Goal: Transaction & Acquisition: Purchase product/service

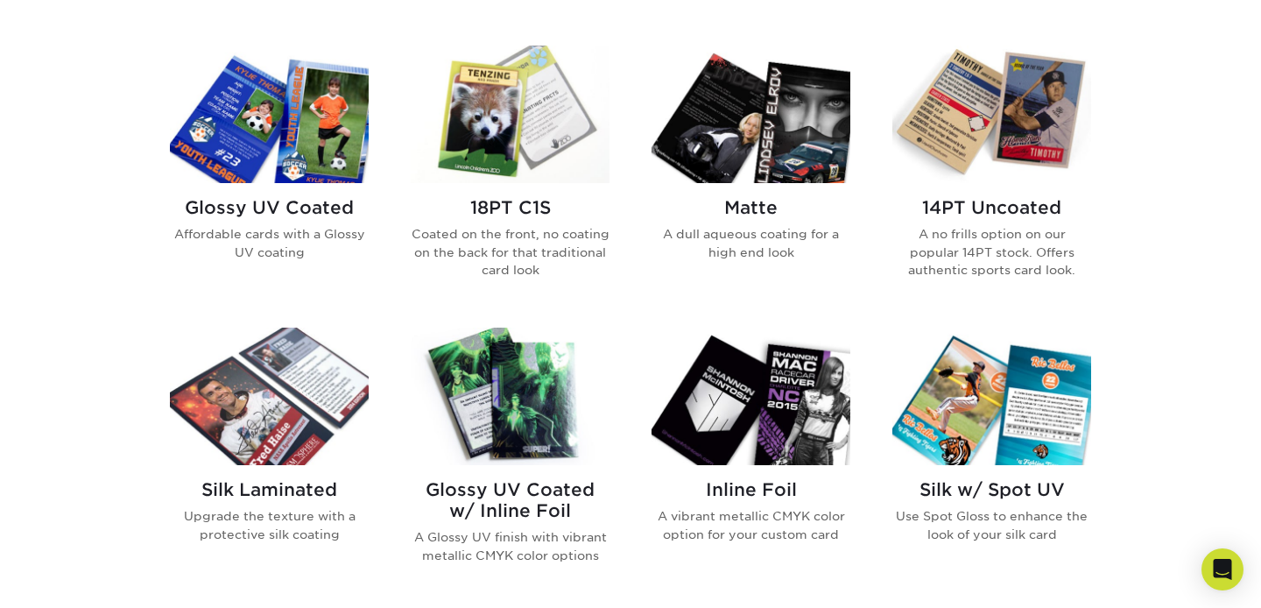
scroll to position [832, 0]
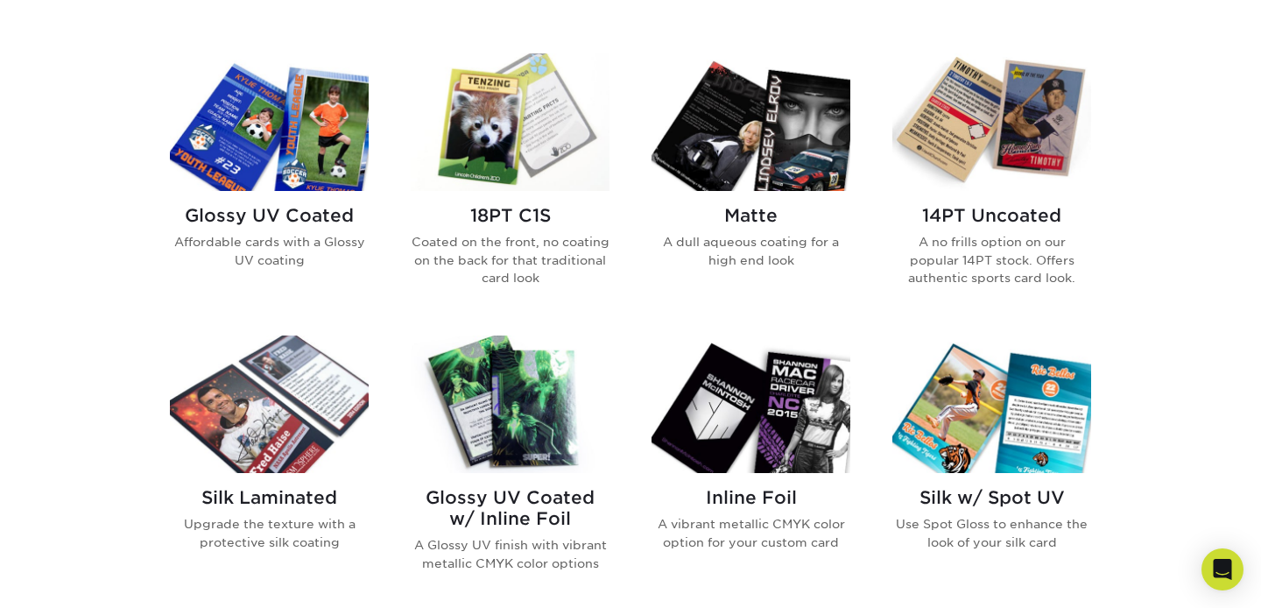
click at [753, 214] on h2 "Matte" at bounding box center [750, 215] width 199 height 21
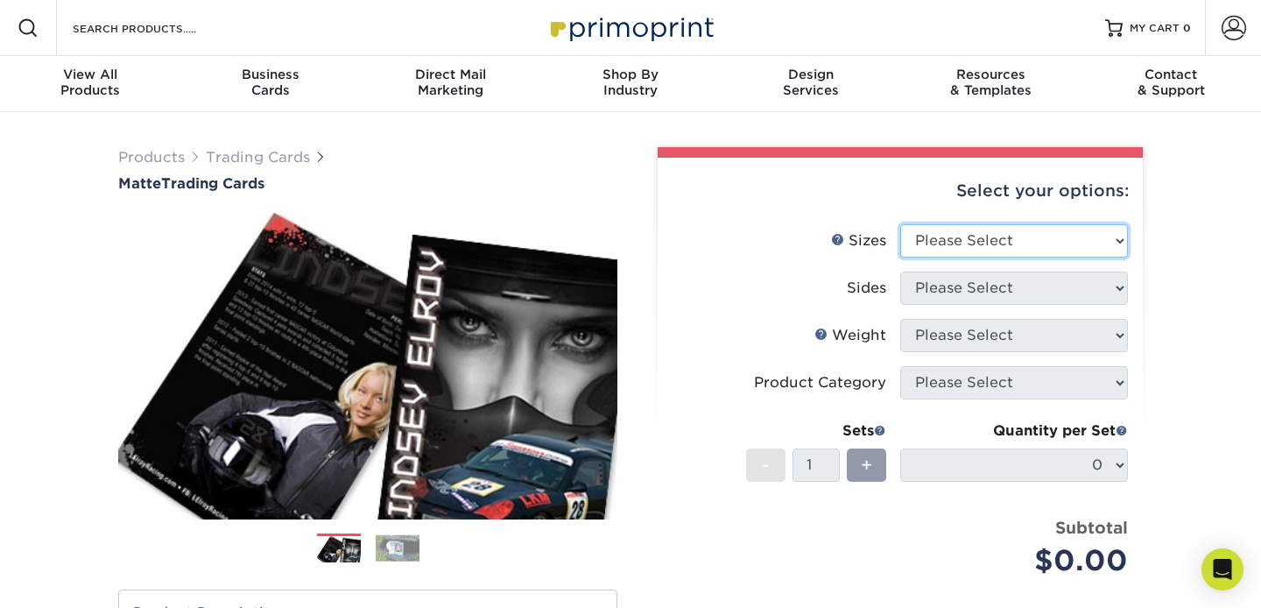
click at [1121, 239] on select "Please Select 2.5" x 3.5"" at bounding box center [1014, 240] width 228 height 33
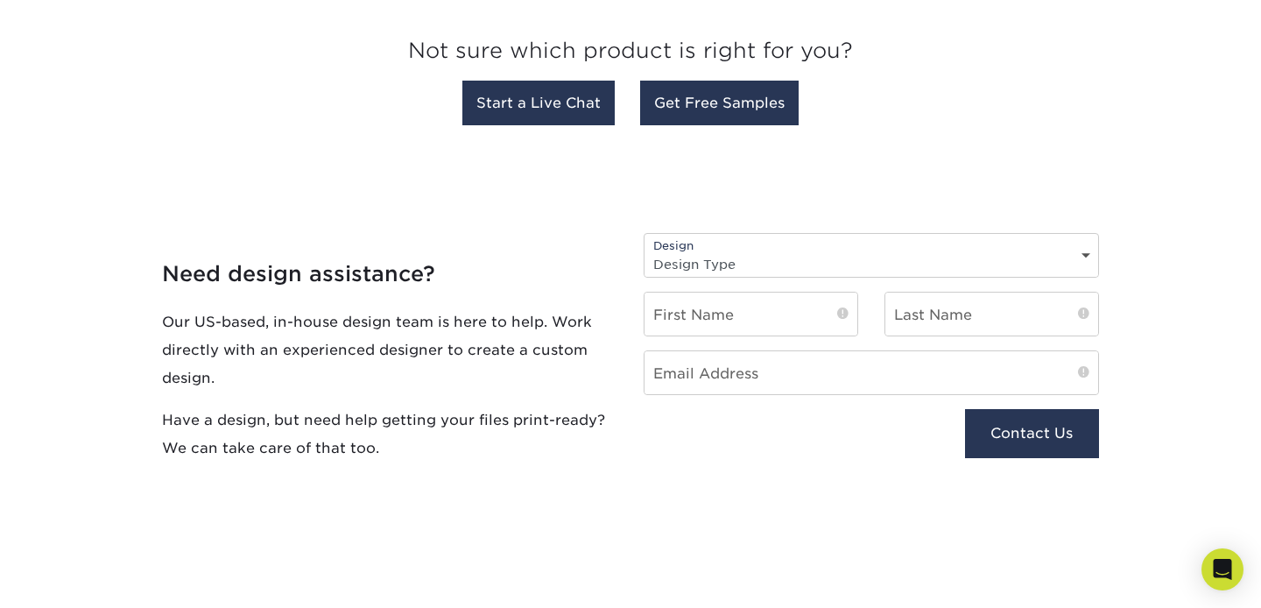
scroll to position [1785, 0]
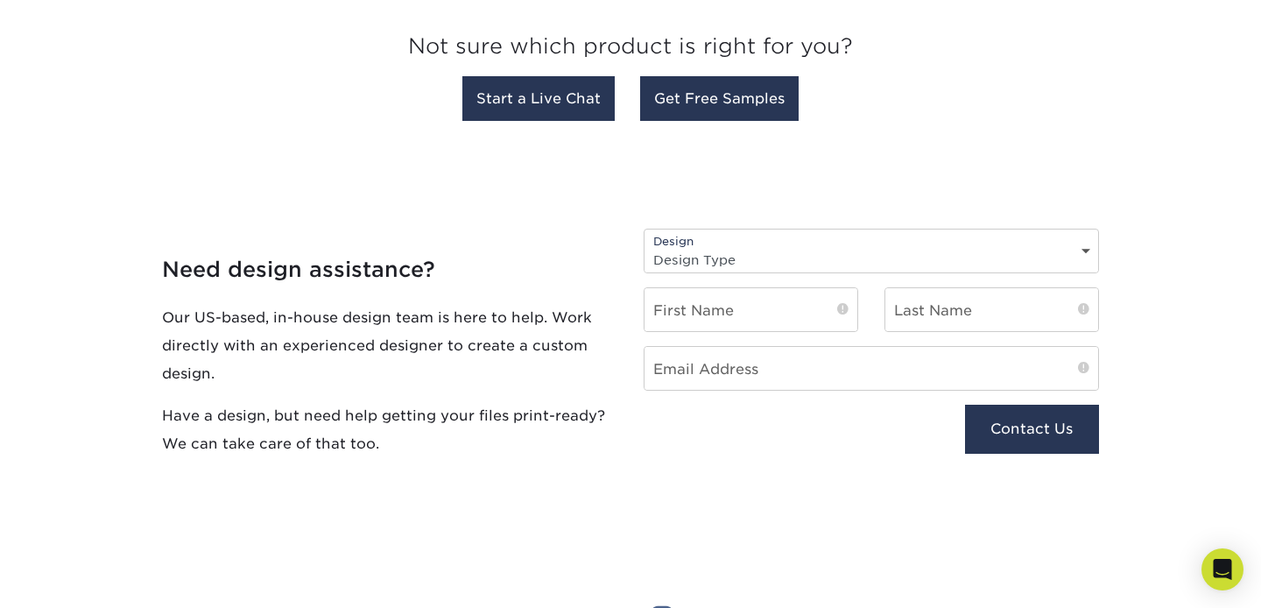
click at [1084, 253] on select "Design Type Design Edits New Design" at bounding box center [871, 259] width 454 height 25
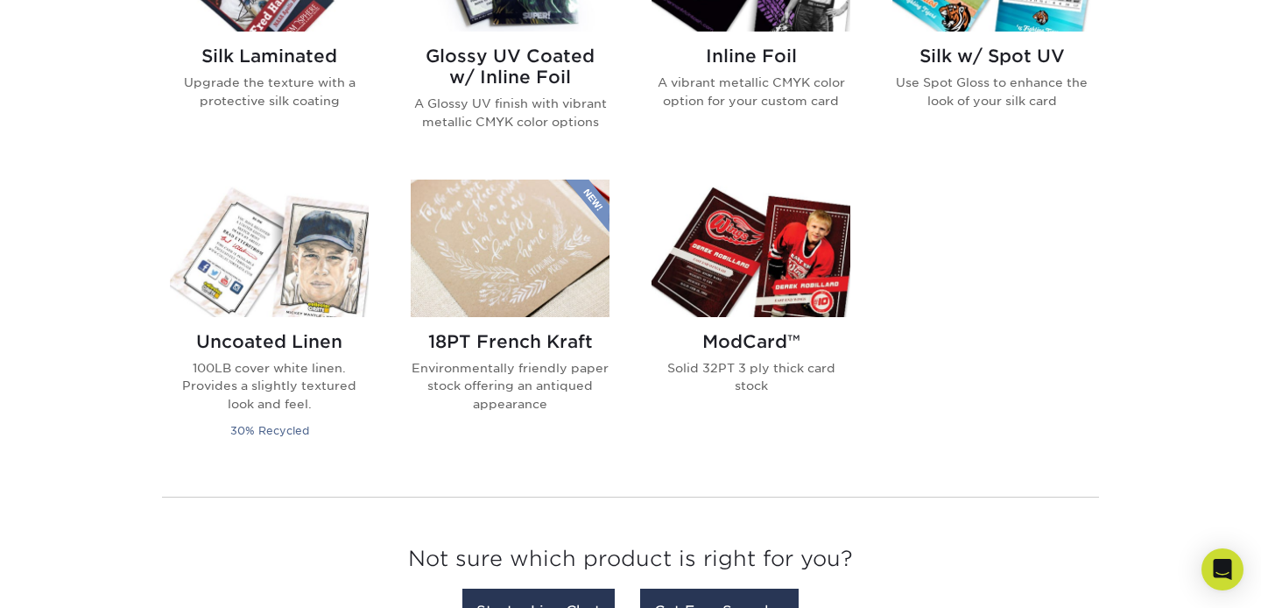
scroll to position [1264, 0]
